Goal: Check status: Check status

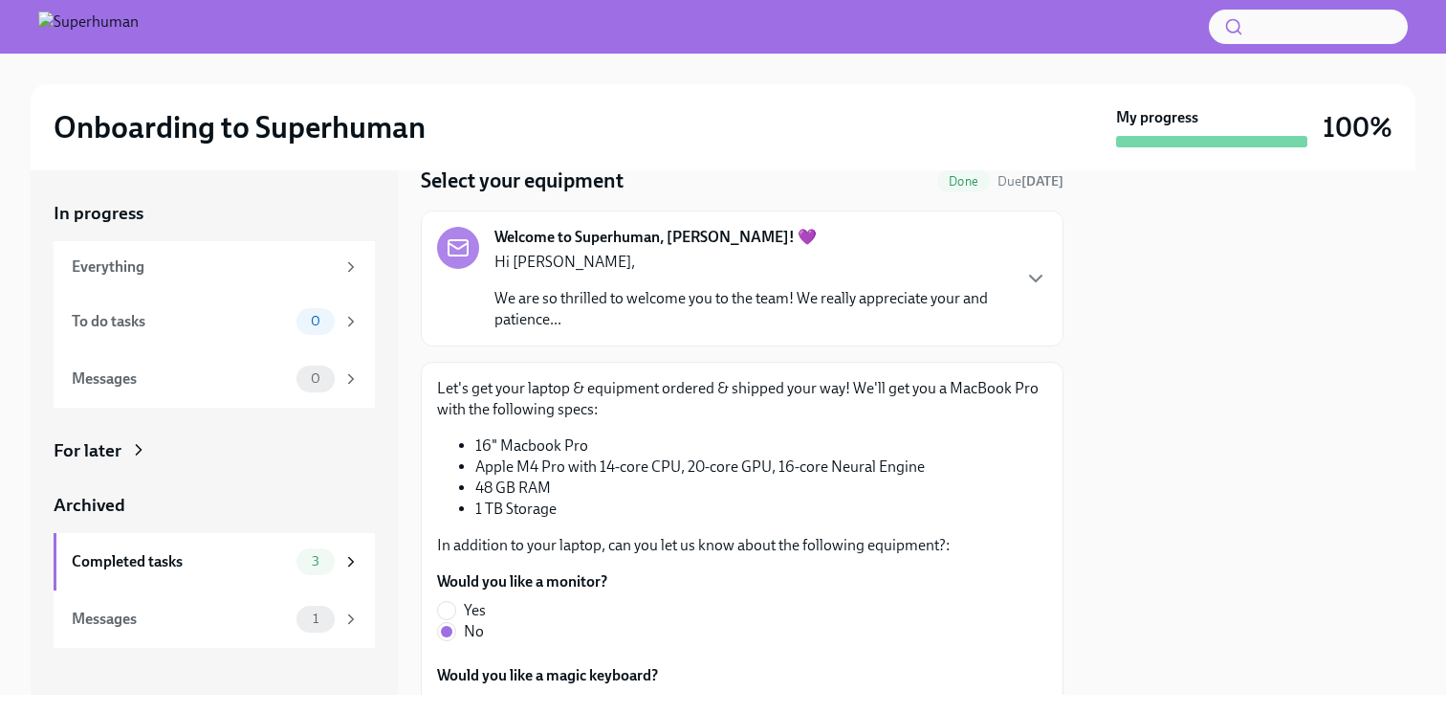
scroll to position [93, 0]
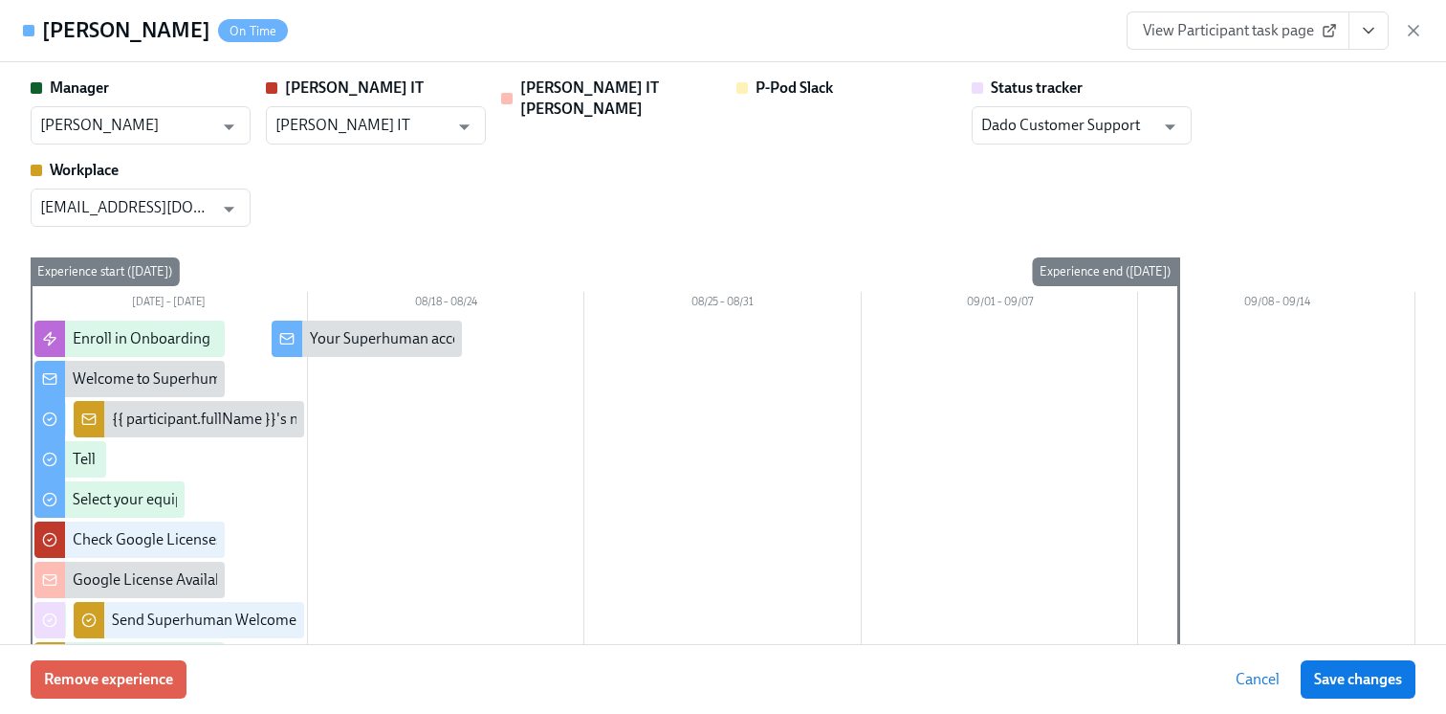
scroll to position [29, 0]
click at [1405, 30] on icon "button" at bounding box center [1413, 30] width 19 height 19
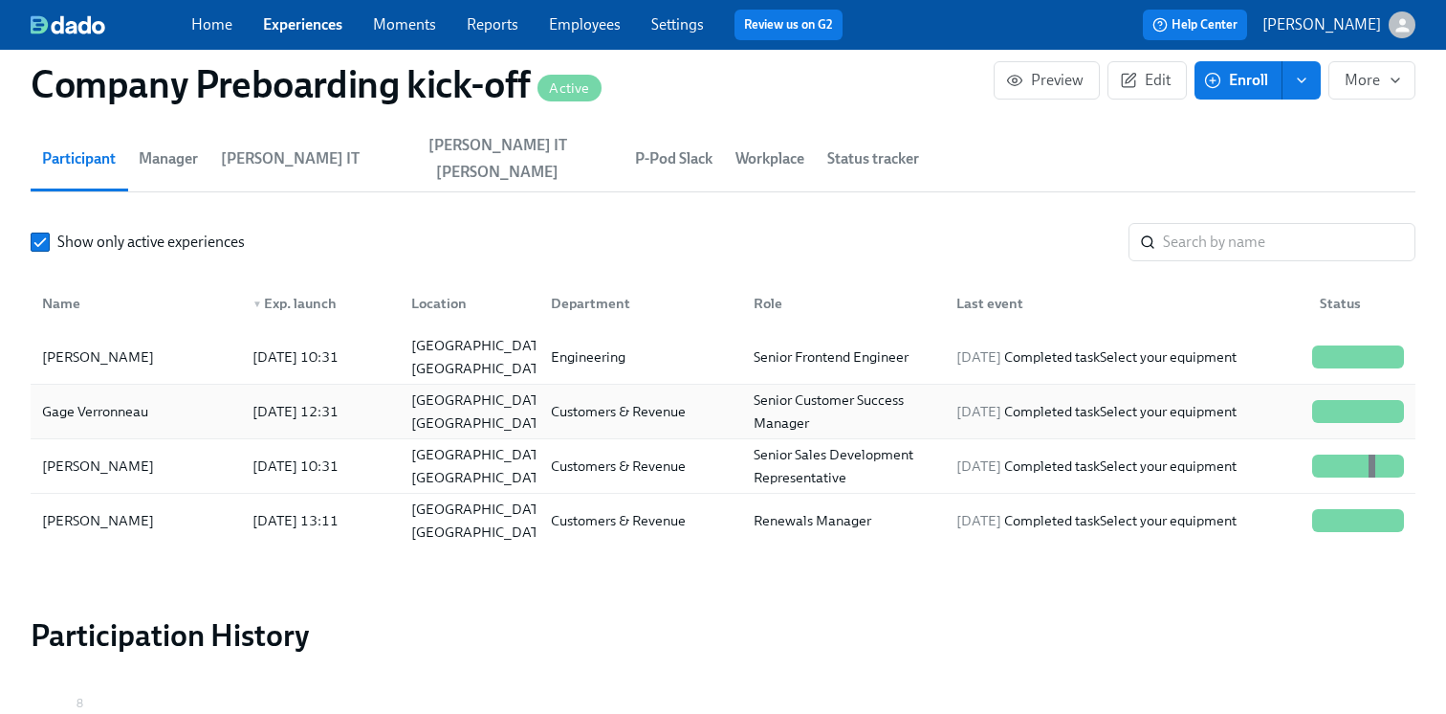
click at [318, 392] on div "2025/08/06 12:31" at bounding box center [316, 411] width 159 height 38
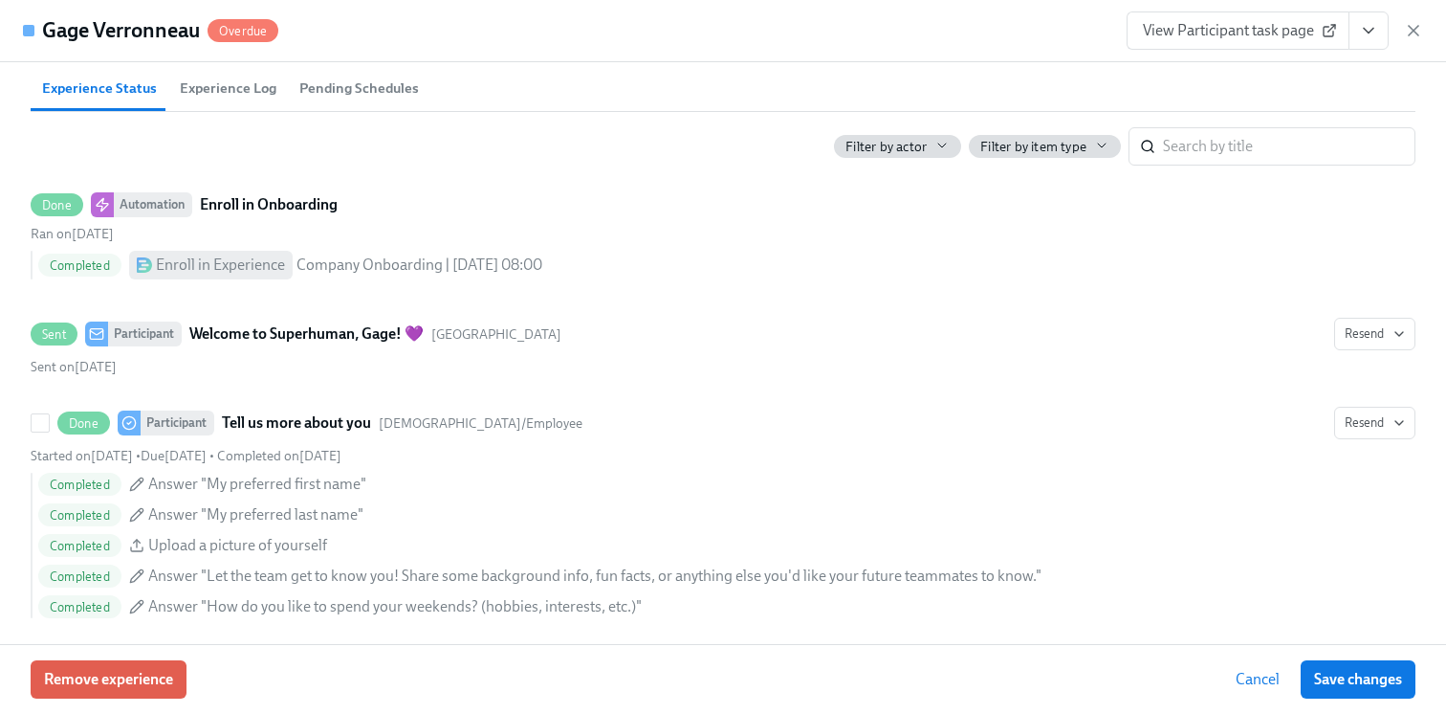
scroll to position [1067, 0]
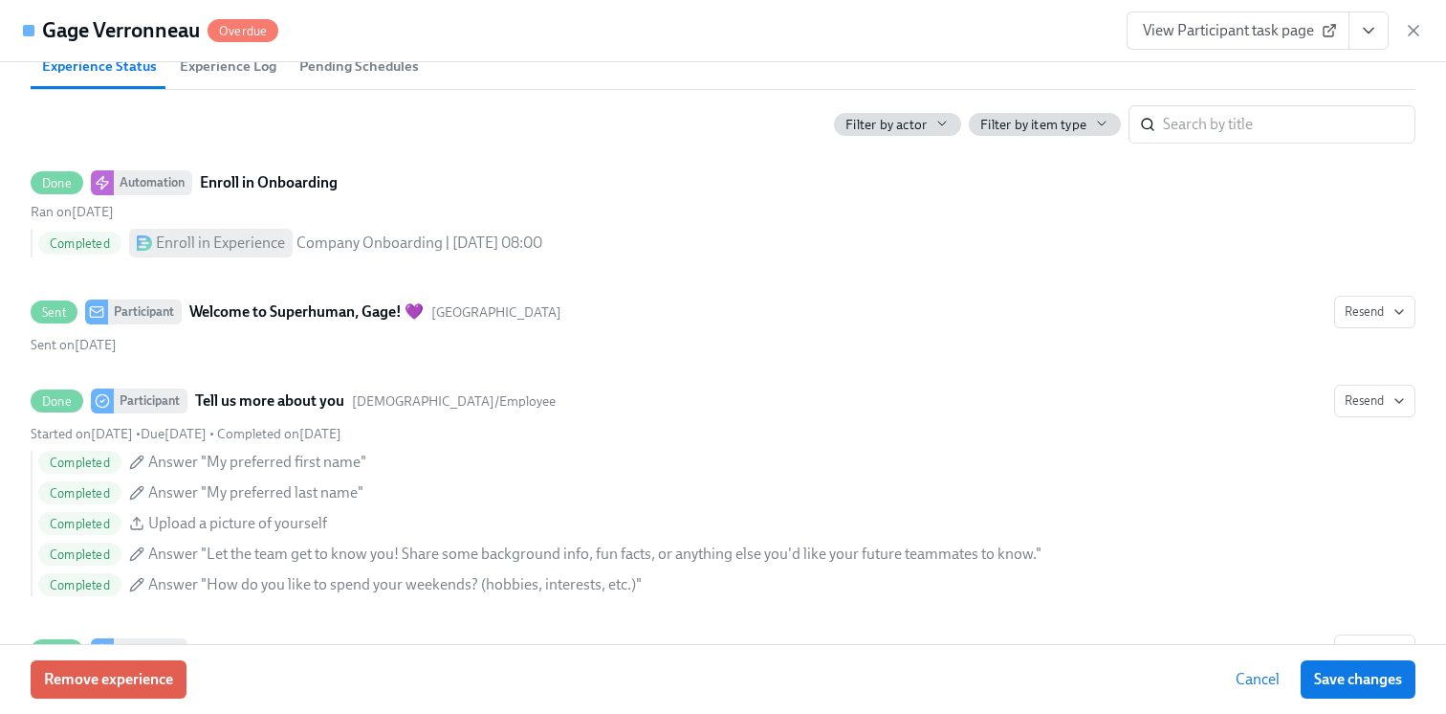
click at [1195, 38] on span "View Participant task page" at bounding box center [1238, 30] width 190 height 19
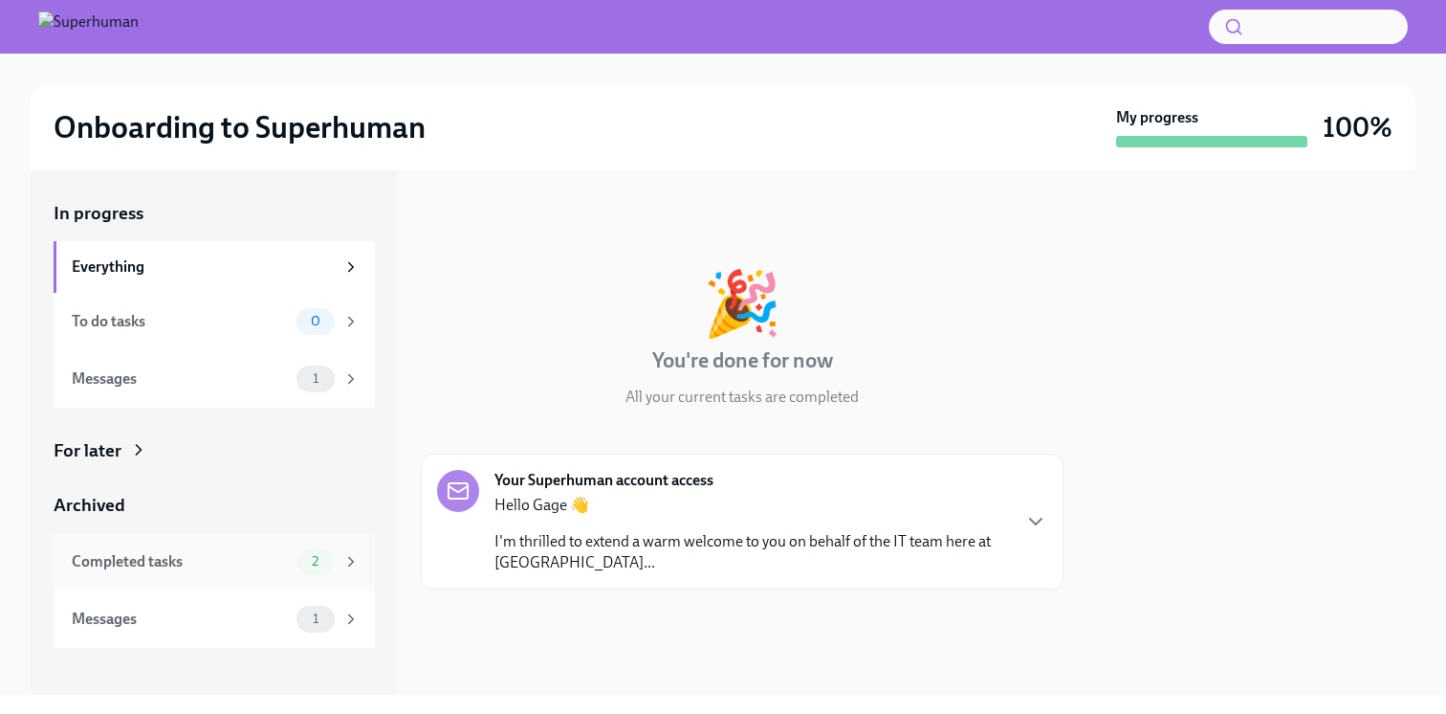
click at [188, 555] on div "Completed tasks" at bounding box center [180, 561] width 217 height 21
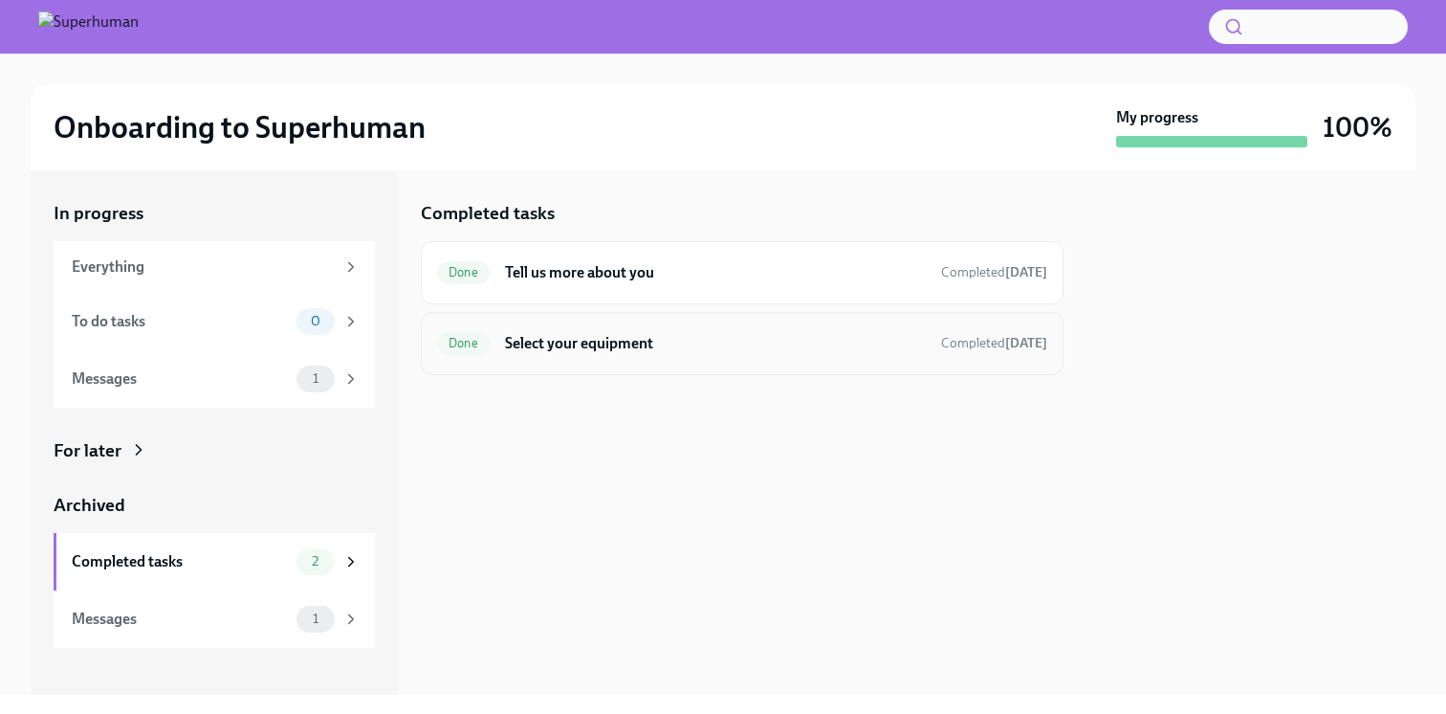
click at [673, 338] on h6 "Select your equipment" at bounding box center [715, 343] width 421 height 21
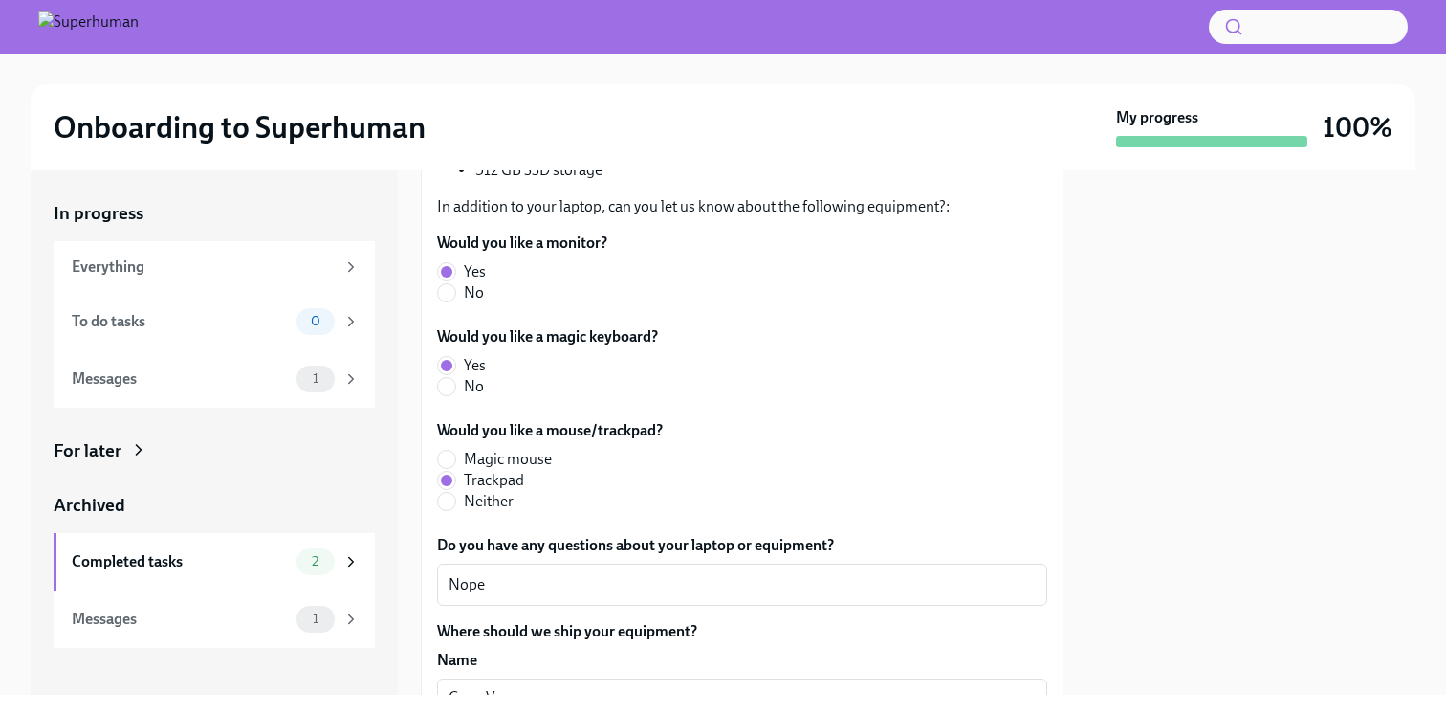
scroll to position [402, 0]
